Goal: Obtain resource: Download file/media

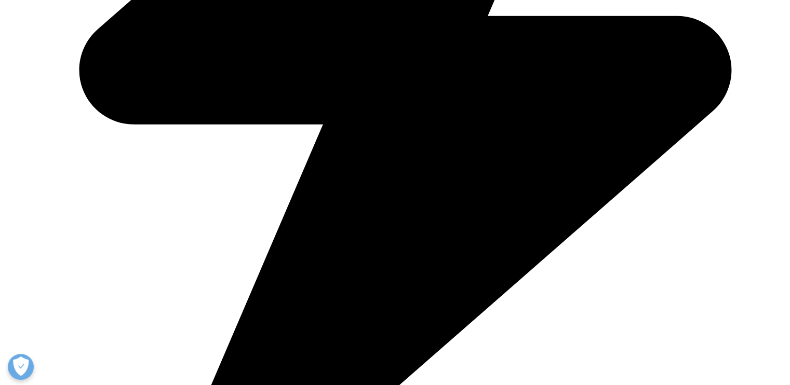
scroll to position [568, 0]
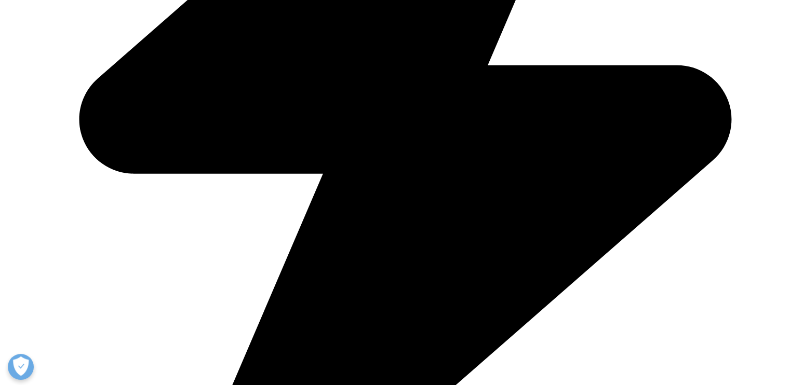
click at [196, 63] on input "First Name" at bounding box center [155, 60] width 103 height 24
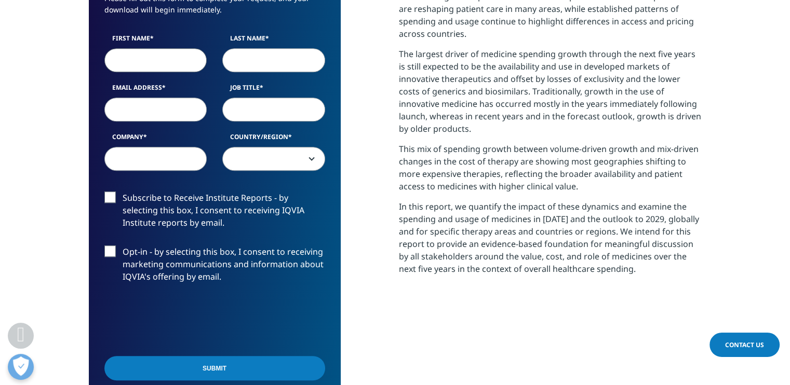
type input "[PERSON_NAME]"
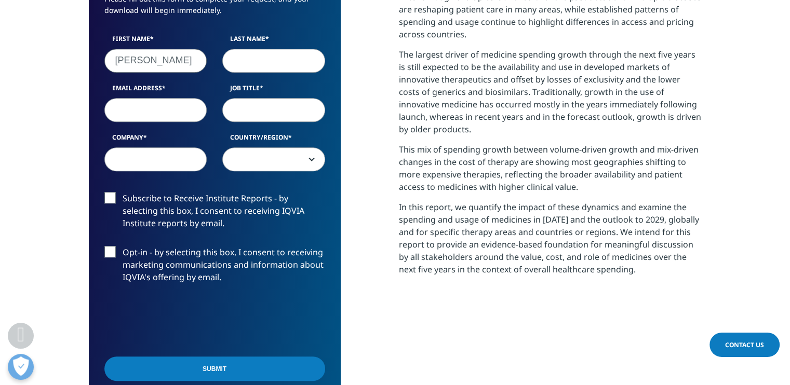
type input "Mehta"
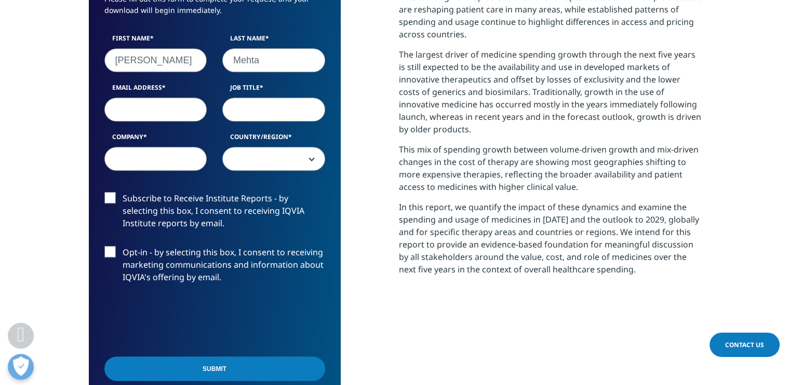
type input "[EMAIL_ADDRESS][DOMAIN_NAME]"
type input "Medscape"
select select "[GEOGRAPHIC_DATA]"
click at [247, 112] on input "Job Title" at bounding box center [273, 110] width 103 height 24
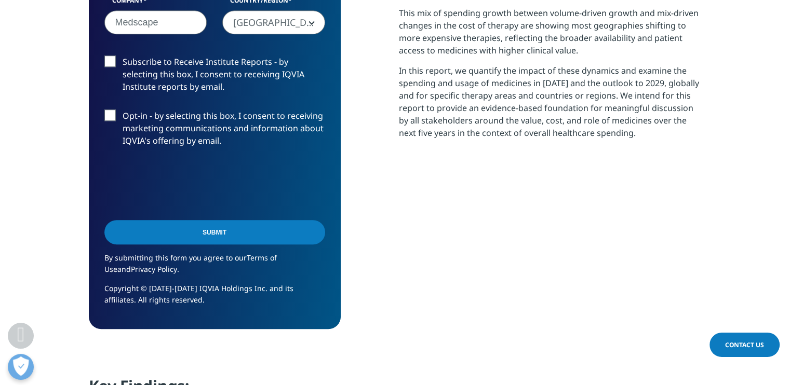
scroll to position [706, 0]
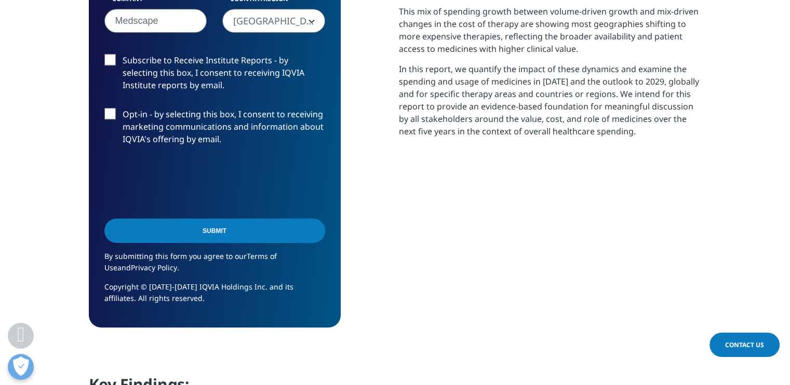
type input "VP"
click at [228, 235] on input "Submit" at bounding box center [214, 231] width 221 height 24
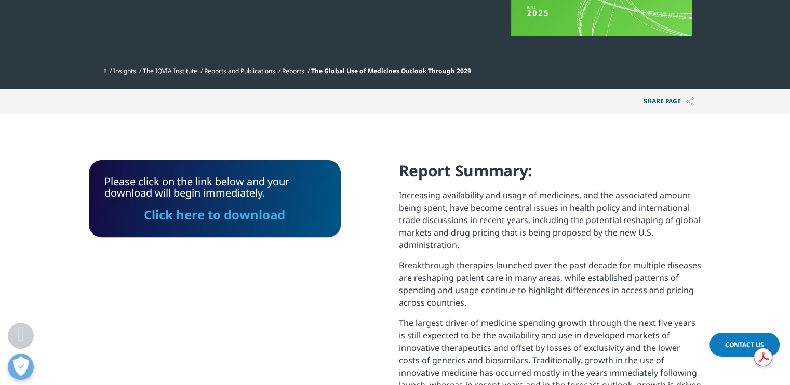
scroll to position [299, 0]
click at [245, 212] on link "Click here to download" at bounding box center [214, 214] width 141 height 17
